Goal: Task Accomplishment & Management: Complete application form

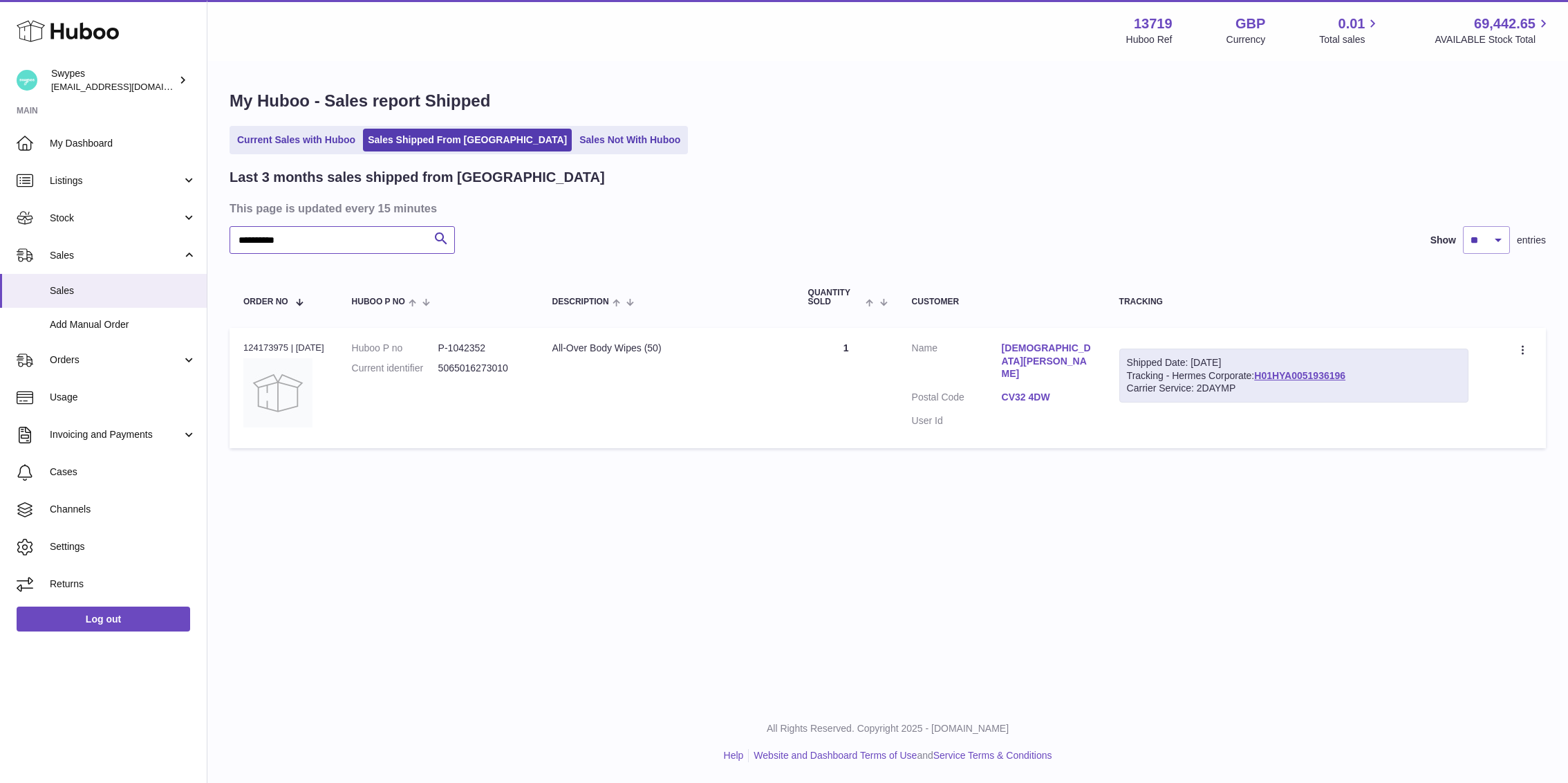
click at [348, 240] on input "**********" at bounding box center [342, 240] width 225 height 28
type input "******"
click at [431, 234] on button "Search" at bounding box center [442, 240] width 28 height 28
click at [139, 289] on span "Sales" at bounding box center [123, 291] width 147 height 13
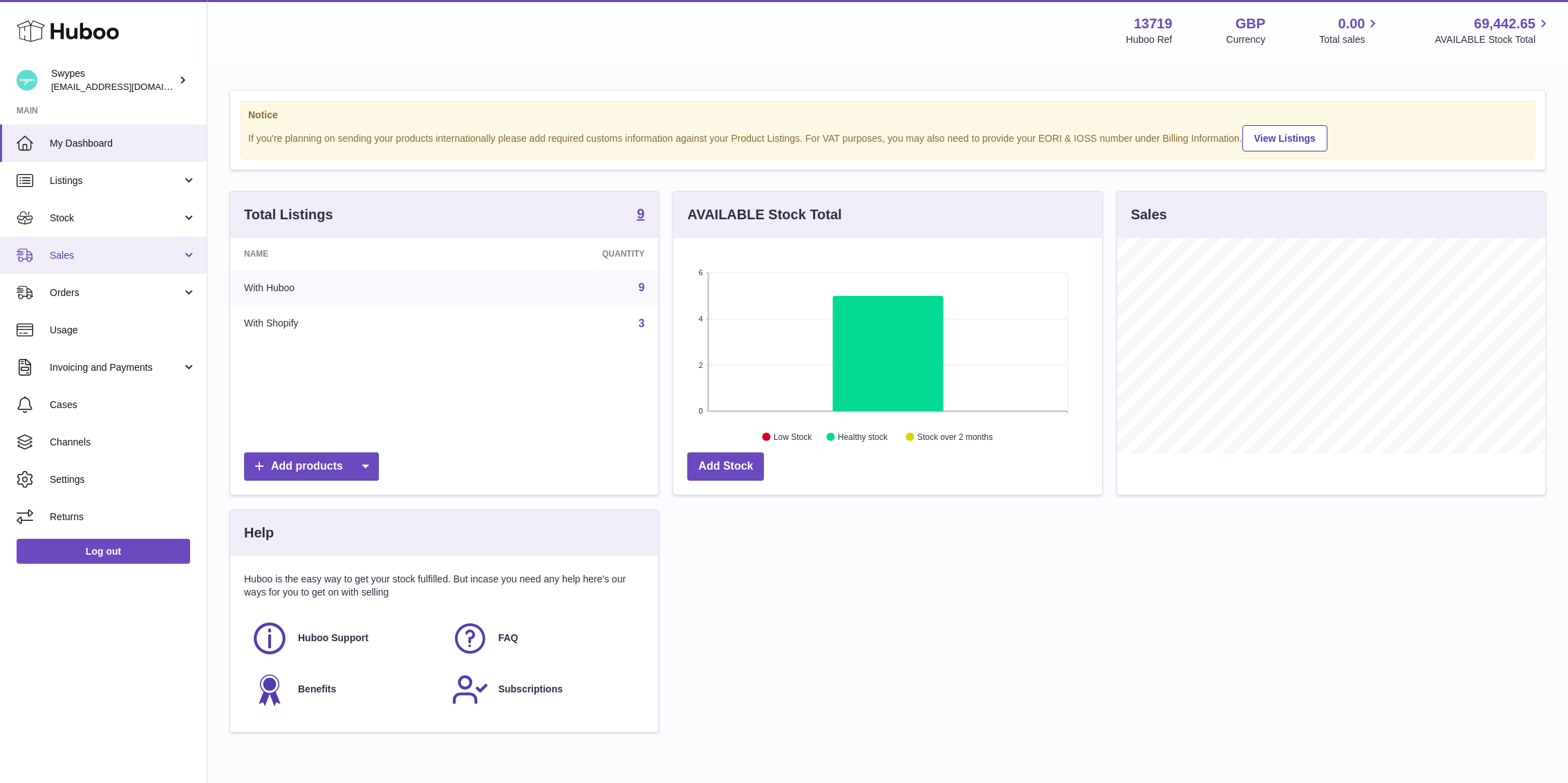
scroll to position [216, 428]
click at [107, 263] on link "Sales" at bounding box center [103, 255] width 207 height 37
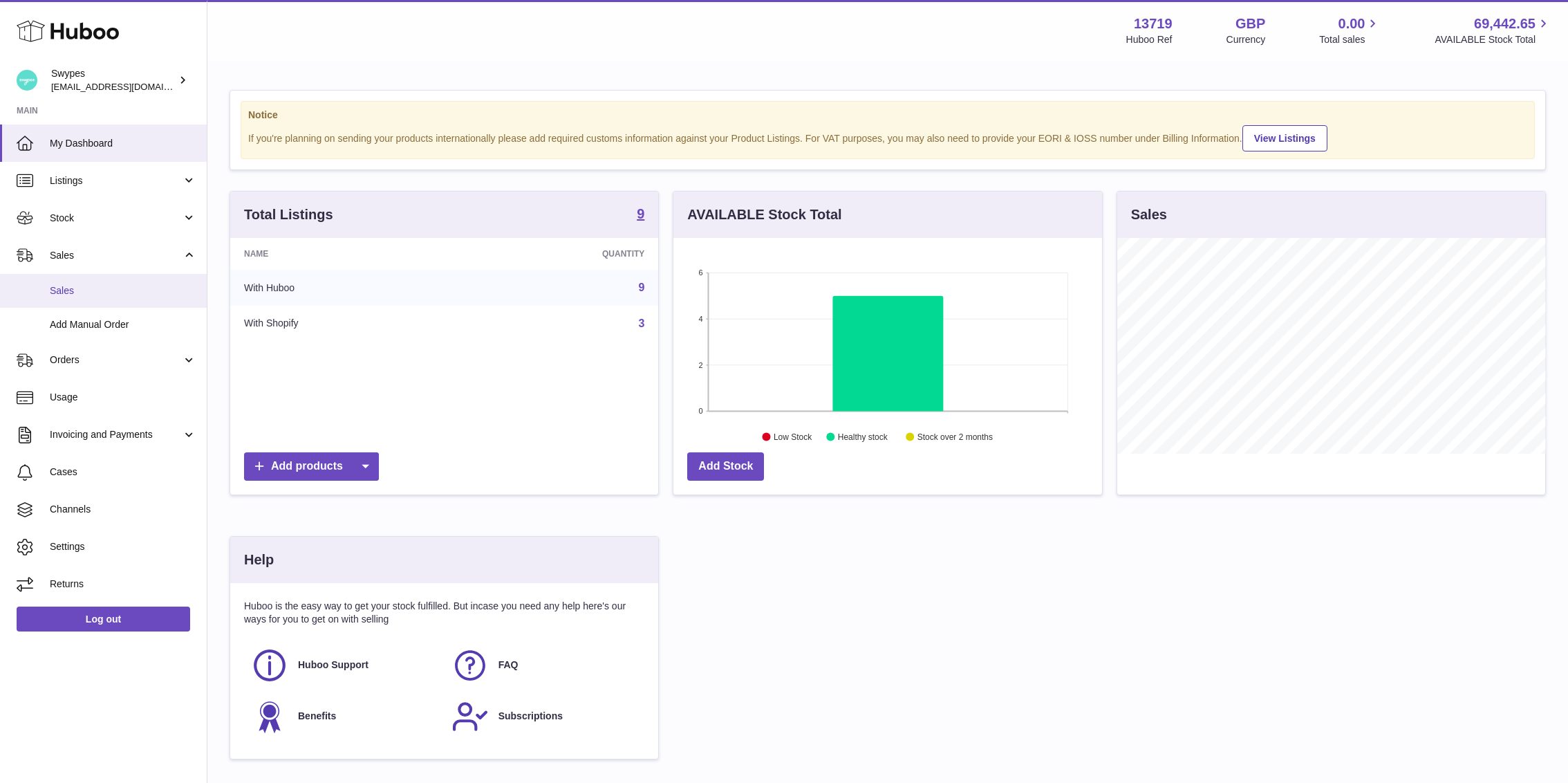
click at [105, 280] on link "Sales" at bounding box center [103, 291] width 207 height 34
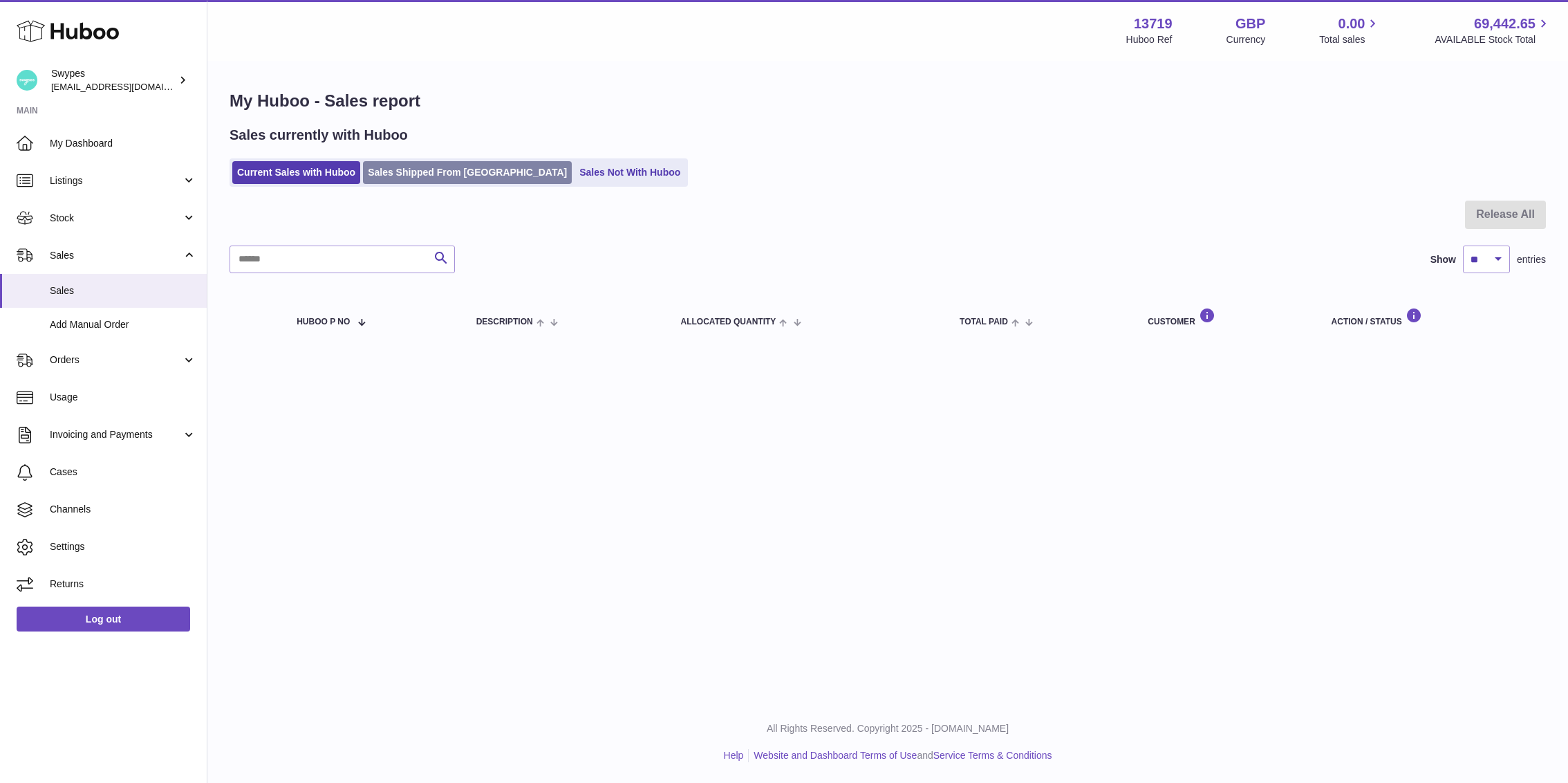
click at [477, 169] on link "Sales Shipped From [GEOGRAPHIC_DATA]" at bounding box center [467, 172] width 209 height 23
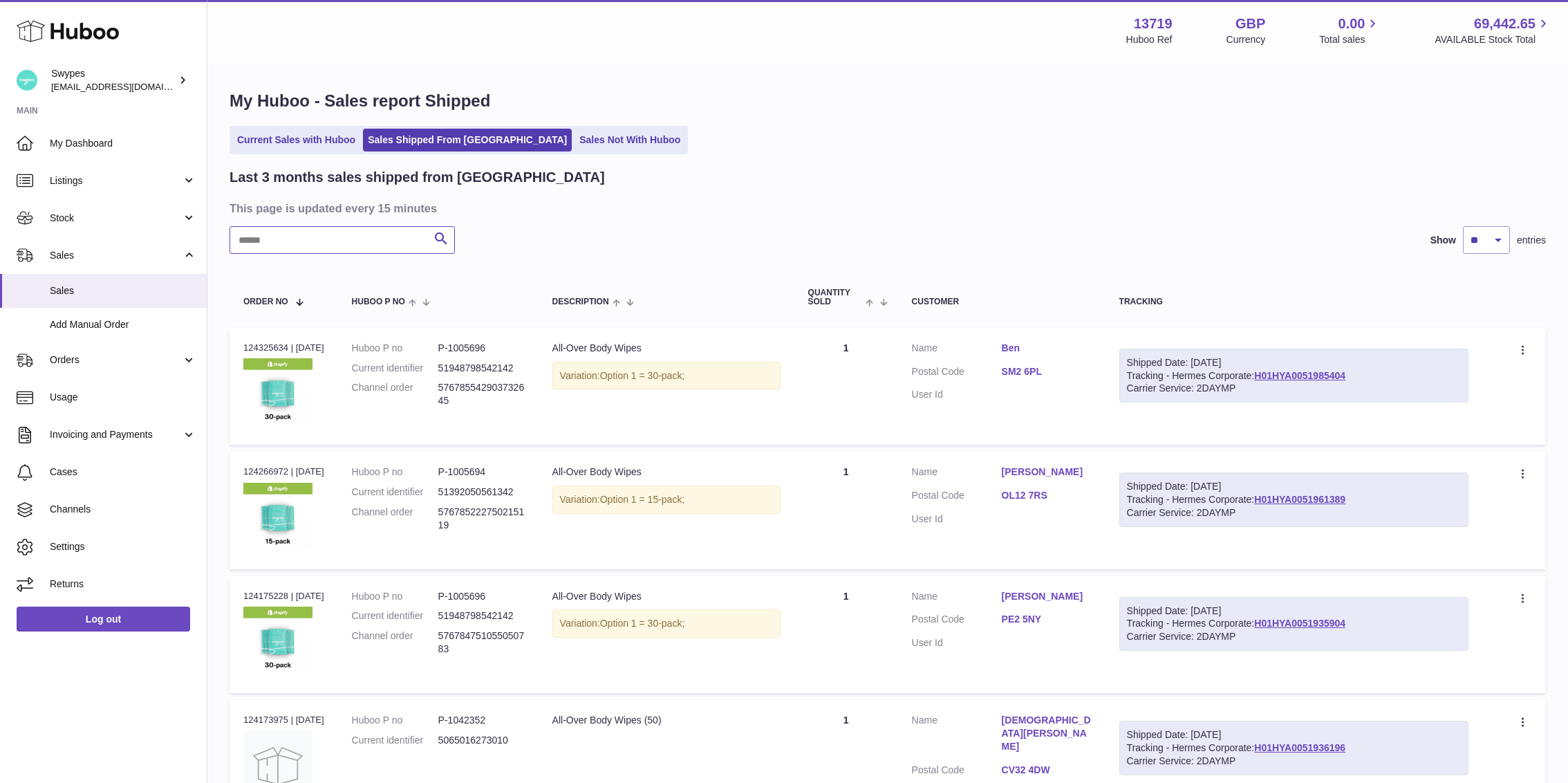
click at [311, 241] on input "text" at bounding box center [342, 240] width 225 height 28
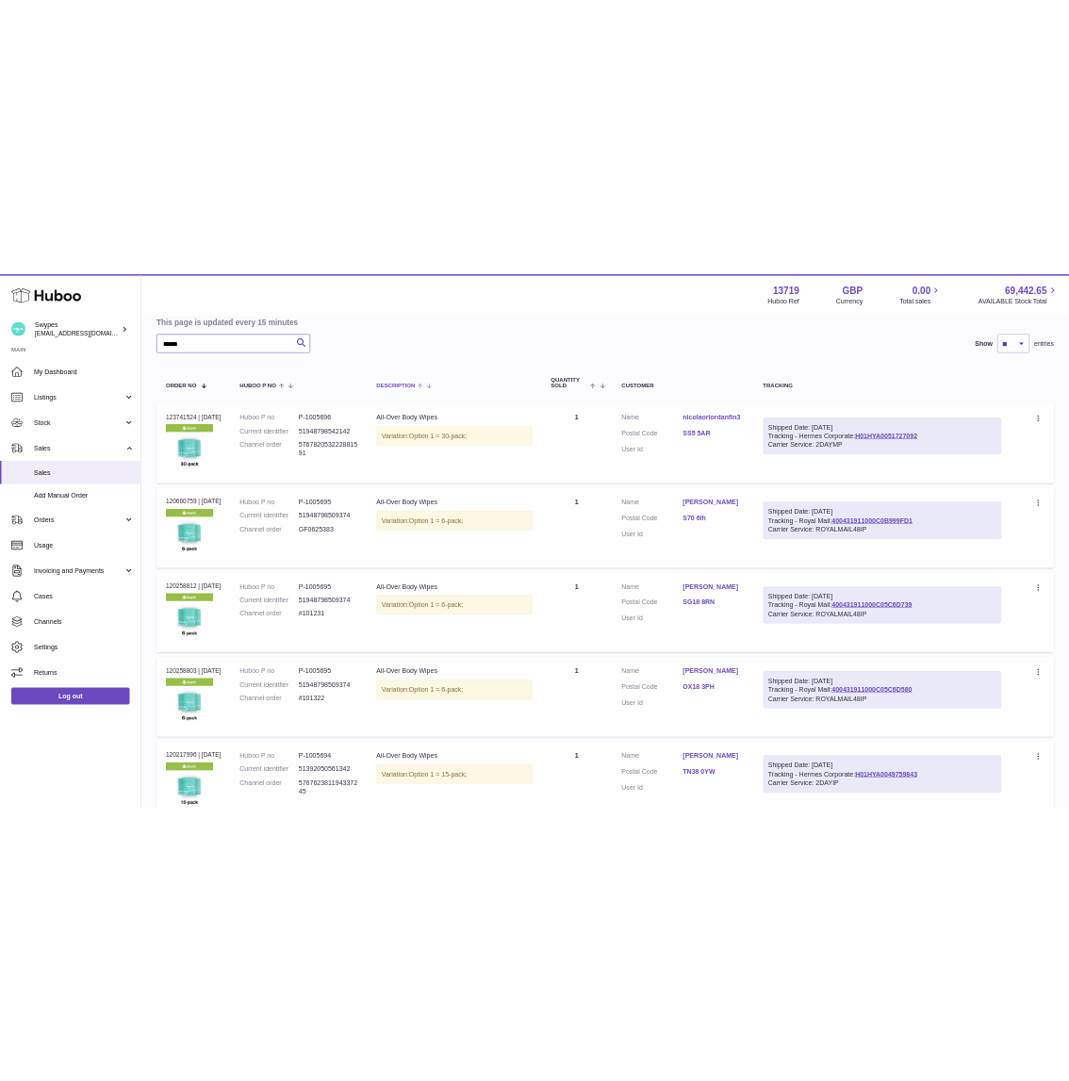
scroll to position [247, 0]
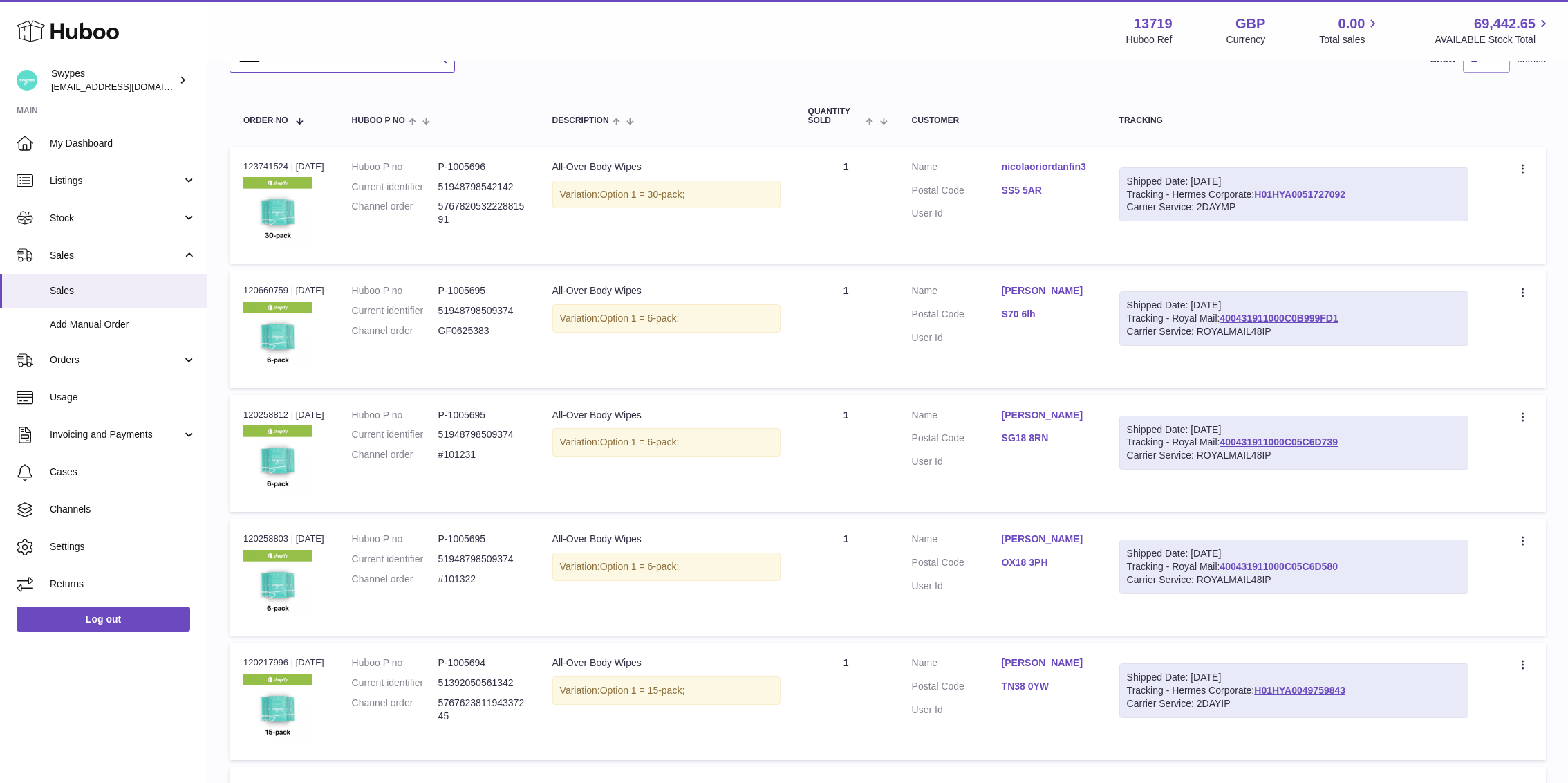
type input "******"
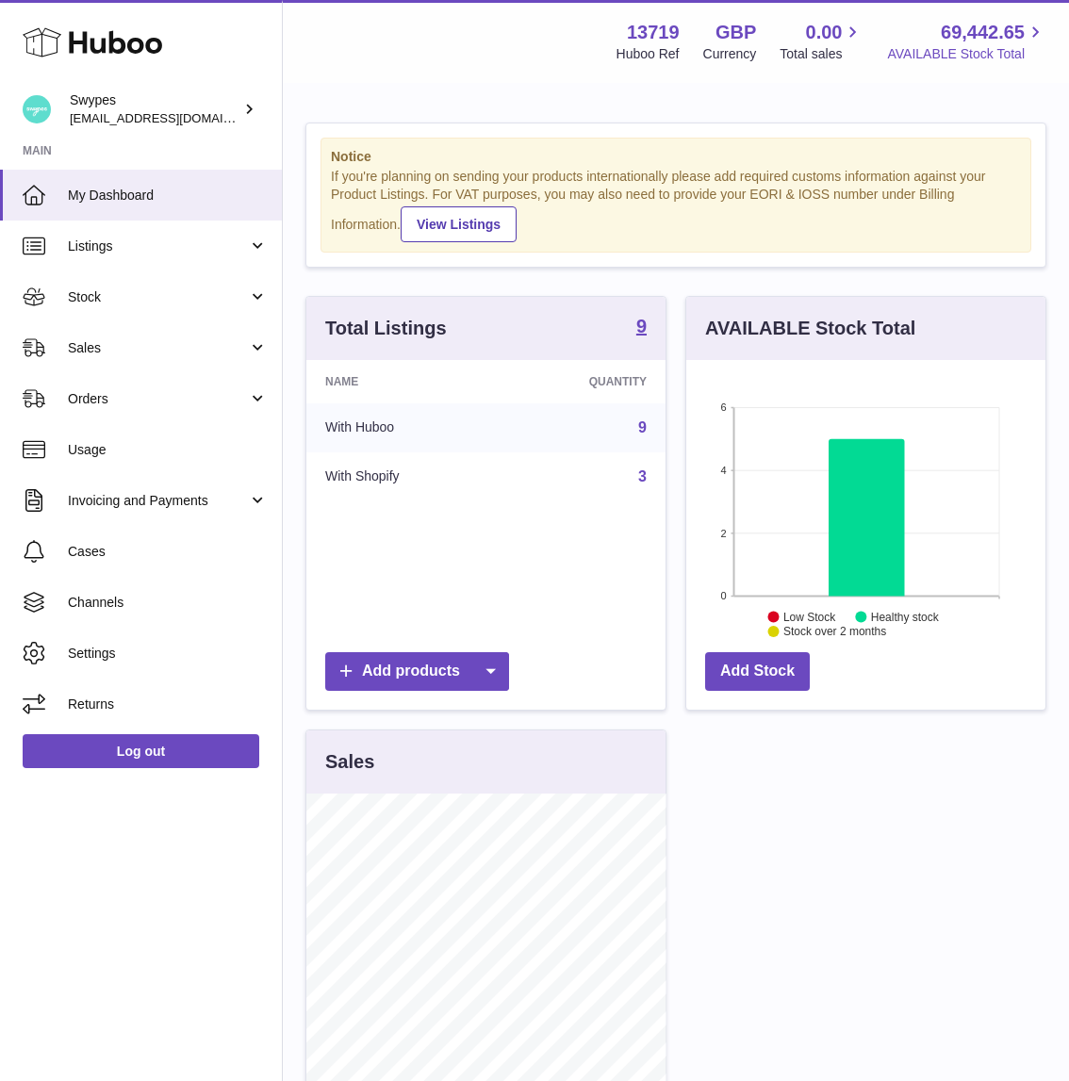
scroll to position [294, 359]
click at [647, 27] on strong "13719" at bounding box center [653, 32] width 53 height 25
copy strong "13719"
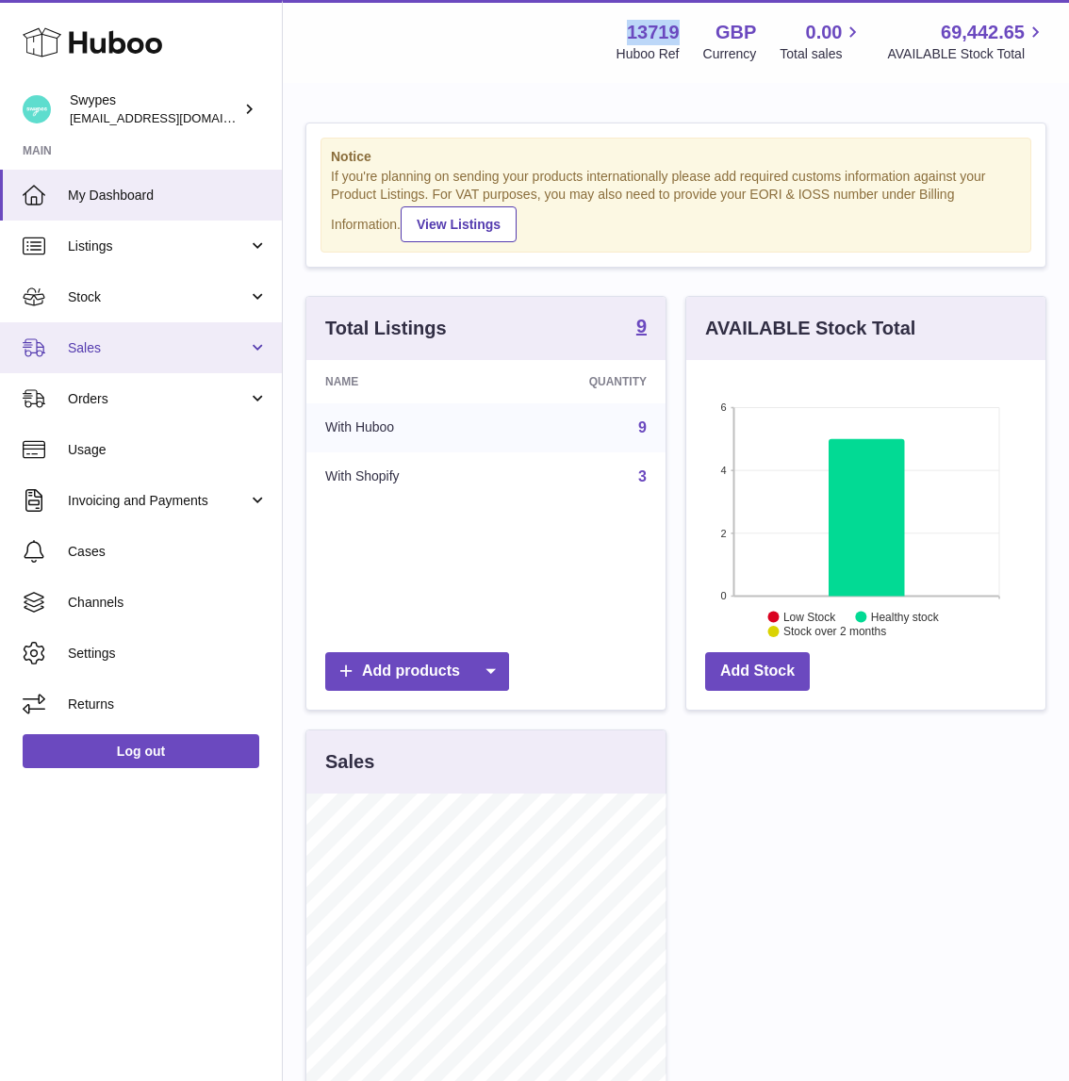
click at [107, 331] on link "Sales" at bounding box center [141, 347] width 282 height 51
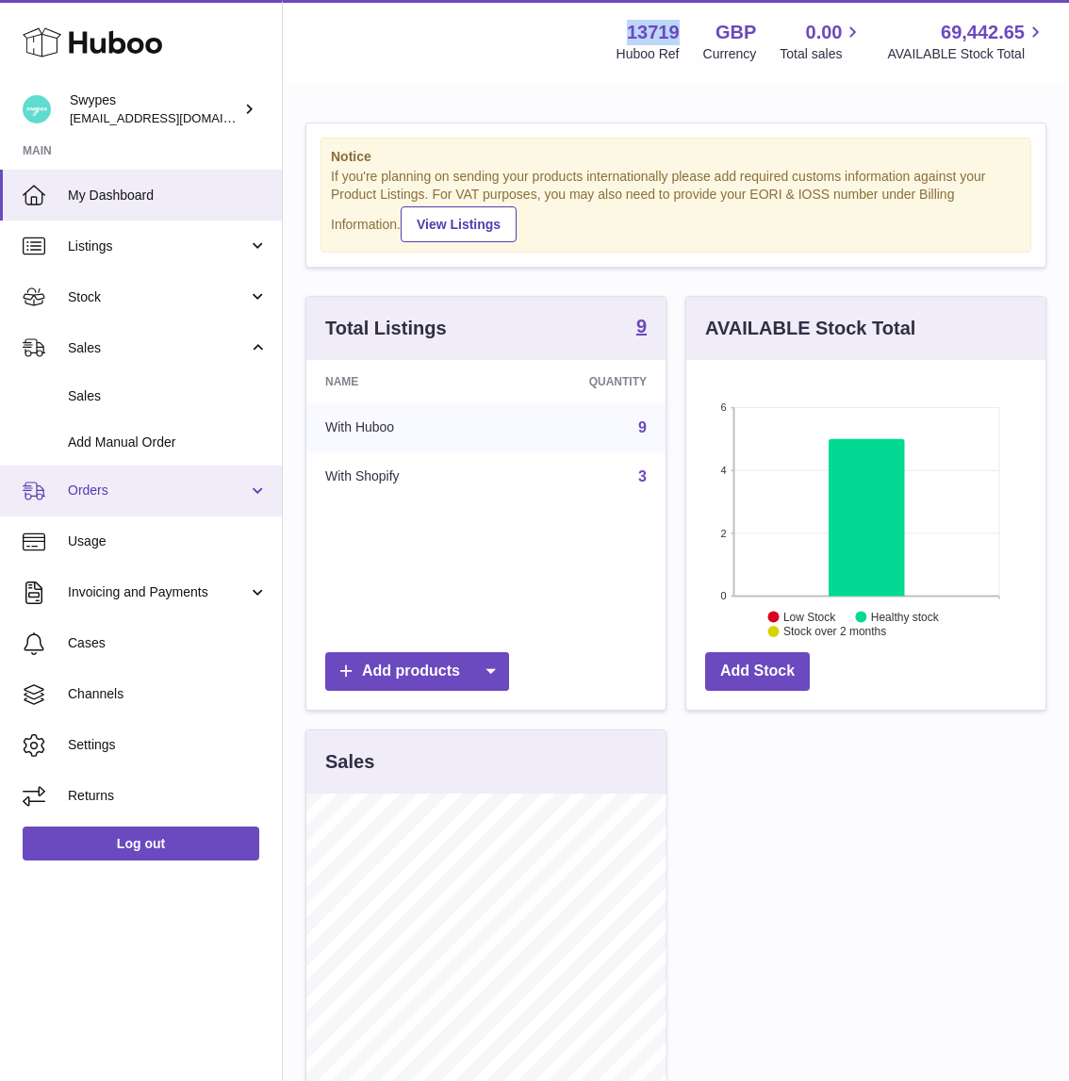
click at [111, 466] on link "Orders" at bounding box center [141, 491] width 282 height 51
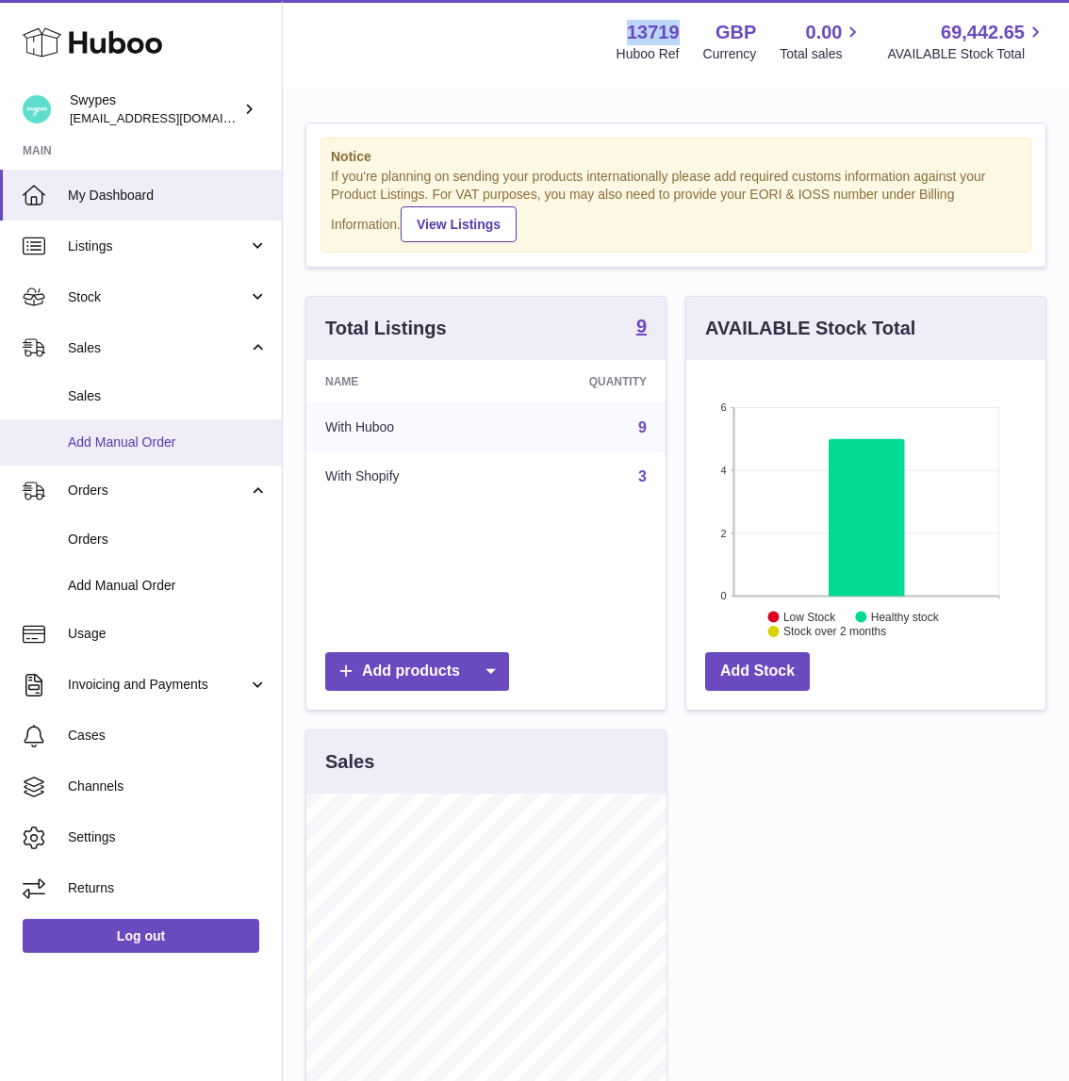
click at [85, 434] on span "Add Manual Order" at bounding box center [168, 443] width 200 height 18
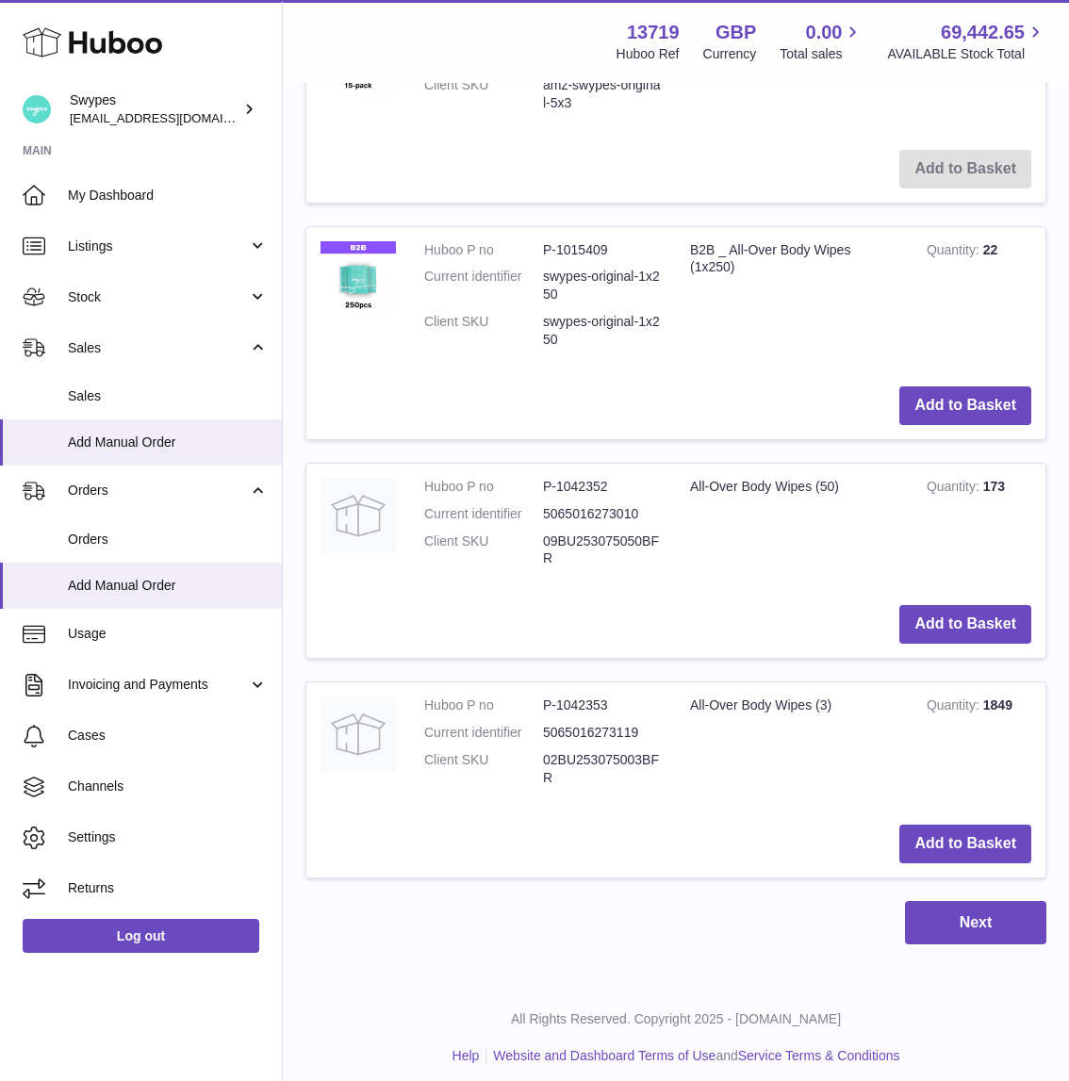
scroll to position [1685, 0]
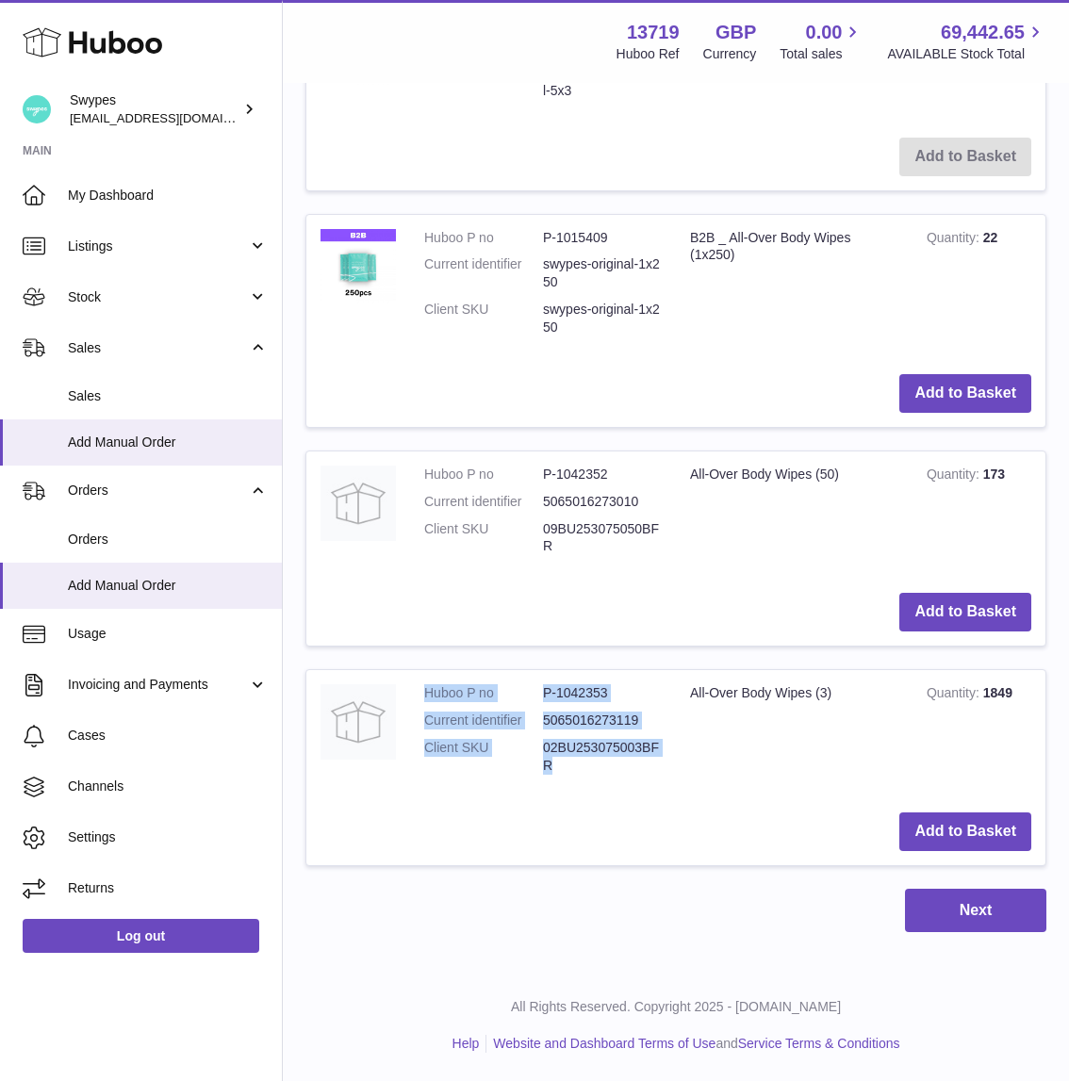
drag, startPoint x: 426, startPoint y: 697, endPoint x: 577, endPoint y: 767, distance: 166.6
click at [577, 767] on dl "Huboo P no P-1042353 Current identifier 5065016273119 Client SKU 02BU253075003B…" at bounding box center [543, 734] width 238 height 100
copy dl "Huboo P no P-1042353 Current identifier 5065016273119 Client SKU 02BU253075003B…"
